Goal: Information Seeking & Learning: Check status

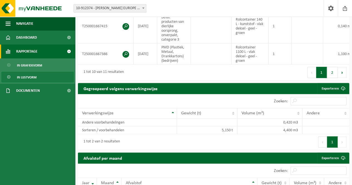
click at [43, 56] on link "Rapportage" at bounding box center [37, 52] width 75 height 14
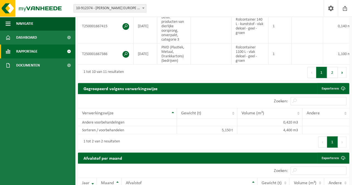
click at [44, 53] on link "Rapportage" at bounding box center [37, 52] width 75 height 14
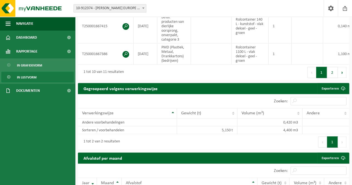
click at [38, 77] on link "In lijstvorm" at bounding box center [37, 77] width 72 height 11
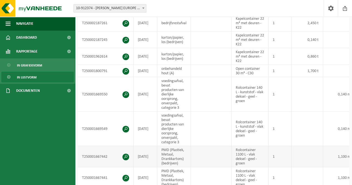
scroll to position [121, 0]
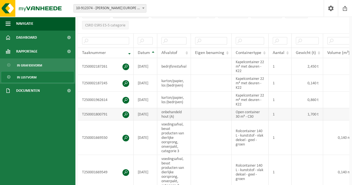
click at [218, 110] on td at bounding box center [211, 114] width 41 height 12
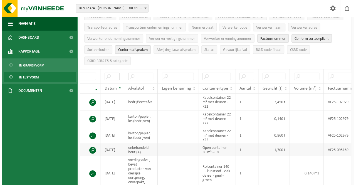
scroll to position [85, 0]
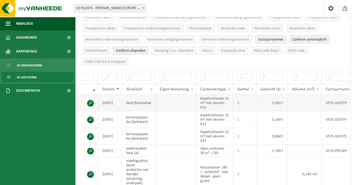
click at [136, 100] on td "bedrijfsrestafval" at bounding box center [139, 103] width 34 height 17
click at [92, 100] on span at bounding box center [90, 103] width 7 height 7
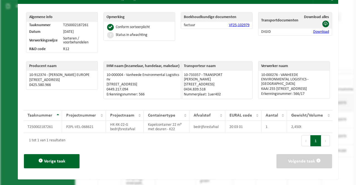
scroll to position [14, 0]
drag, startPoint x: 170, startPoint y: 127, endPoint x: 143, endPoint y: 127, distance: 27.0
click at [144, 127] on td "Kapelcontainer 22 m³ met deuren - K22" at bounding box center [166, 127] width 45 height 12
copy td "Kapelcontainer"
click at [181, 128] on td "Kapelcontainer 22 m³ met deuren - K22" at bounding box center [166, 127] width 45 height 12
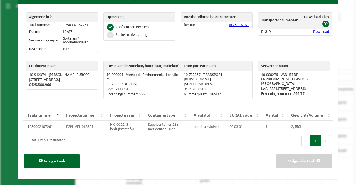
scroll to position [0, 0]
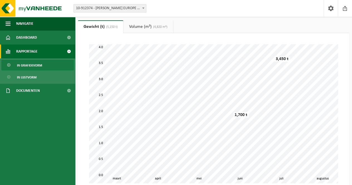
click at [42, 62] on link "In grafiekvorm" at bounding box center [37, 65] width 72 height 11
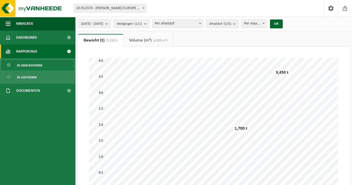
click at [37, 53] on span "Rapportage" at bounding box center [26, 52] width 21 height 14
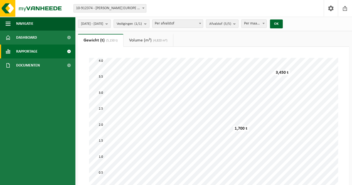
click at [195, 37] on ul "Gewicht (t) (5,150 t) Volume (m³) (4,820 m³)" at bounding box center [213, 40] width 271 height 13
click at [231, 24] on count "(5/5)" at bounding box center [227, 24] width 8 height 4
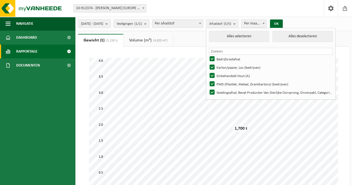
click at [200, 38] on ul "Gewicht (t) (5,150 t) Volume (m³) (4,820 m³)" at bounding box center [213, 40] width 271 height 13
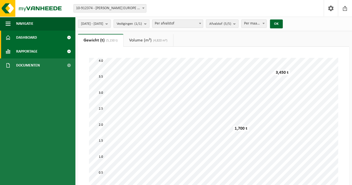
click at [29, 41] on span "Dashboard" at bounding box center [26, 38] width 21 height 14
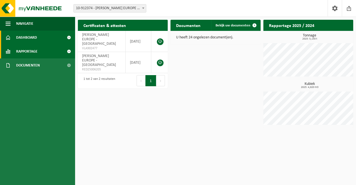
click at [37, 49] on span "Rapportage" at bounding box center [26, 52] width 21 height 14
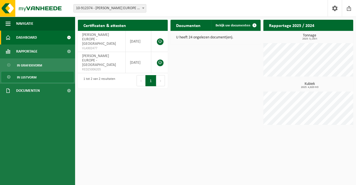
click at [22, 76] on span "In lijstvorm" at bounding box center [26, 77] width 19 height 11
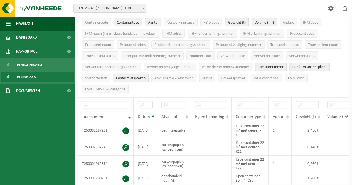
scroll to position [57, 0]
drag, startPoint x: 178, startPoint y: 130, endPoint x: 224, endPoint y: 132, distance: 45.9
click at [224, 132] on tr "T250002187261 [DATE] bedrijfsrestafval Kapelcontainer 22 m³ met deuren - K22 1 …" at bounding box center [286, 130] width 417 height 17
click at [316, 126] on td "2,450 t" at bounding box center [307, 130] width 31 height 17
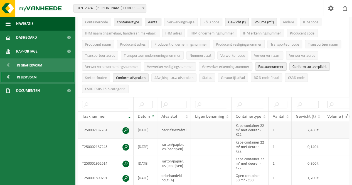
click at [311, 125] on td "2,450 t" at bounding box center [307, 130] width 31 height 17
click at [303, 127] on td "2,450 t" at bounding box center [307, 130] width 31 height 17
